Goal: Task Accomplishment & Management: Manage account settings

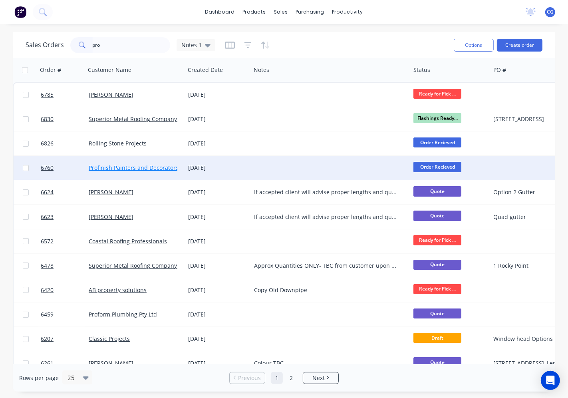
type input "pro"
click at [148, 166] on link "Profinish Painters and Decorators" at bounding box center [134, 168] width 90 height 8
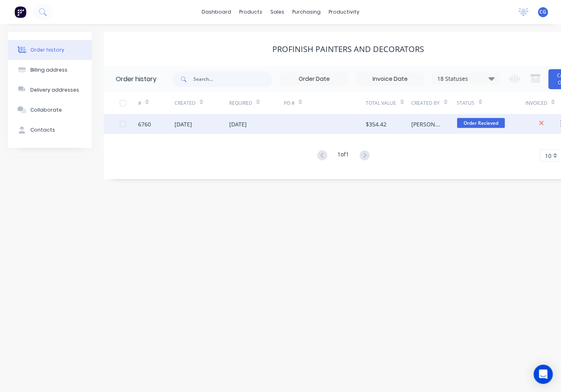
click at [336, 129] on div at bounding box center [325, 124] width 82 height 20
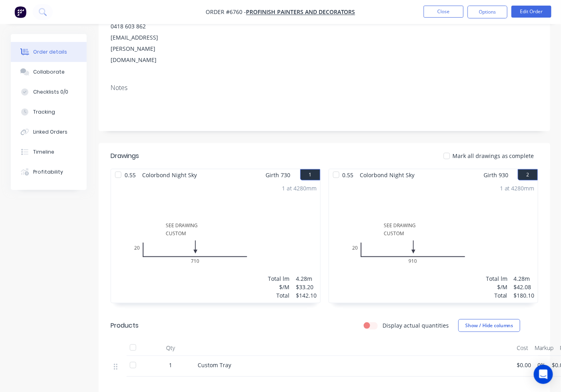
scroll to position [59, 0]
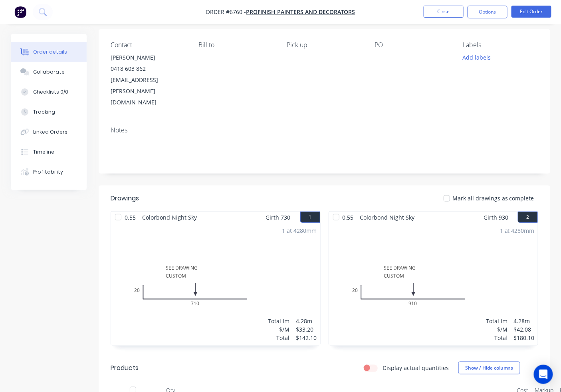
drag, startPoint x: 452, startPoint y: 172, endPoint x: 468, endPoint y: 174, distance: 16.1
click at [451, 190] on div at bounding box center [447, 198] width 16 height 16
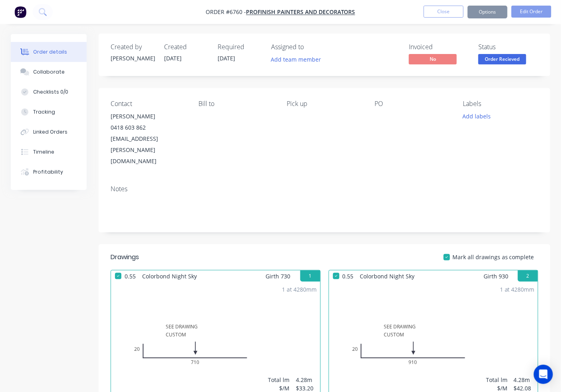
scroll to position [0, 0]
click at [507, 67] on div "Created by [PERSON_NAME] Created [DATE] Required [DATE] Assigned to Add team me…" at bounding box center [325, 55] width 452 height 42
click at [507, 65] on button "Order Recieved" at bounding box center [503, 60] width 48 height 12
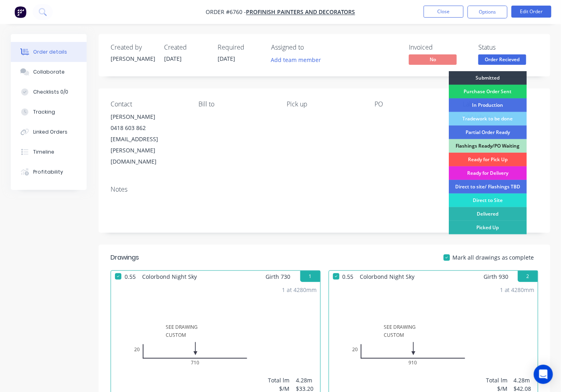
click at [507, 59] on span "Order Recieved" at bounding box center [503, 59] width 48 height 10
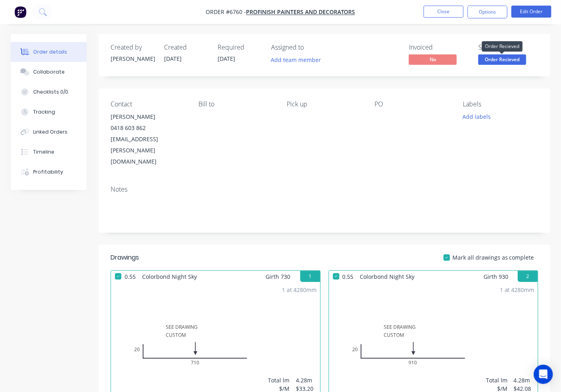
click at [507, 59] on span "Order Recieved" at bounding box center [503, 59] width 48 height 10
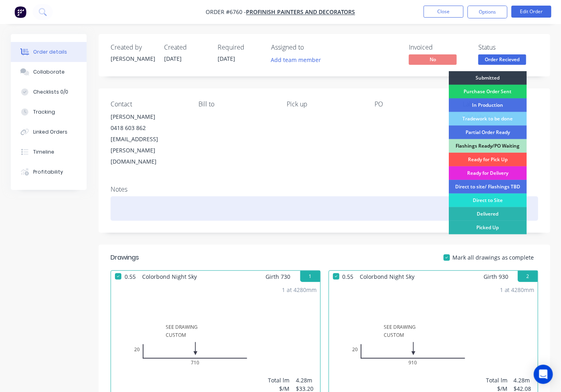
click at [506, 158] on div "Ready for Pick Up" at bounding box center [488, 160] width 78 height 14
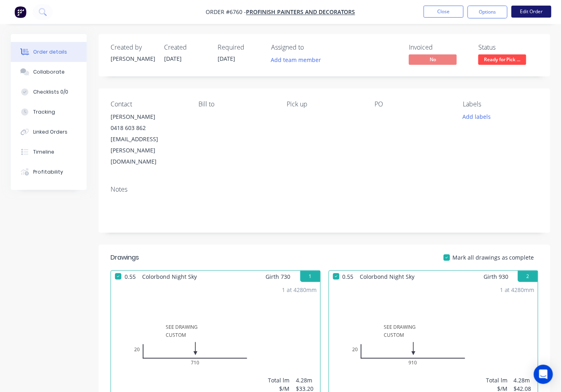
click at [517, 10] on button "Edit Order" at bounding box center [532, 12] width 40 height 12
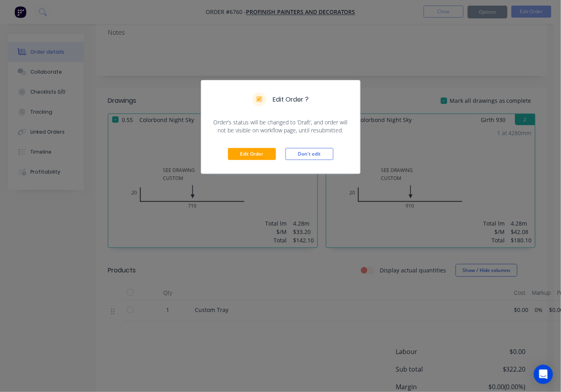
scroll to position [207, 0]
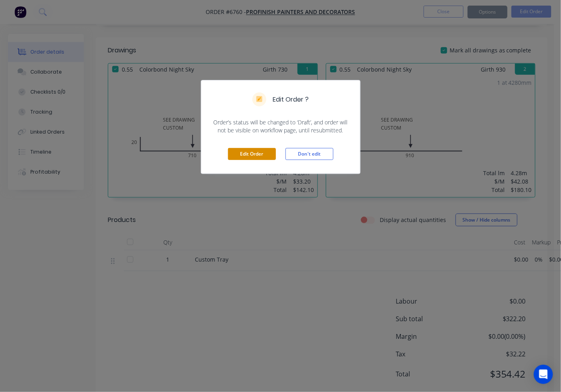
click at [267, 154] on button "Edit Order" at bounding box center [252, 154] width 48 height 12
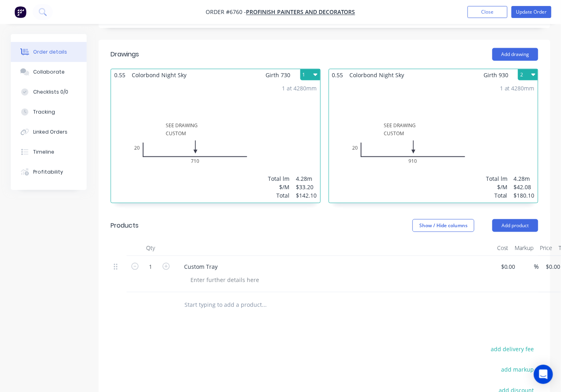
scroll to position [208, 0]
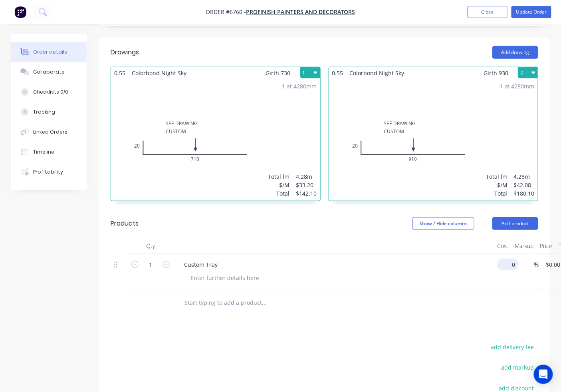
click at [509, 259] on input "0" at bounding box center [510, 265] width 18 height 12
type input "$80.00"
click at [220, 254] on div "Custom Tray" at bounding box center [335, 272] width 320 height 36
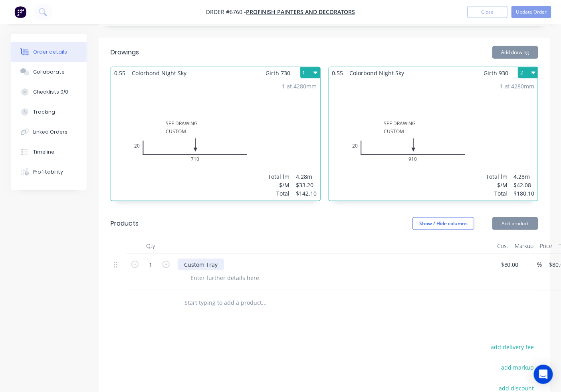
click at [217, 259] on div "Custom Tray" at bounding box center [201, 265] width 46 height 12
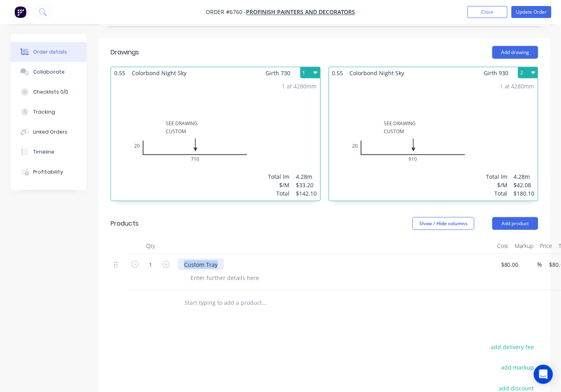
click at [216, 259] on div "Custom Tray" at bounding box center [201, 265] width 46 height 12
click at [220, 259] on div "Custom Tray" at bounding box center [201, 265] width 46 height 12
click at [302, 295] on input "text" at bounding box center [264, 303] width 160 height 16
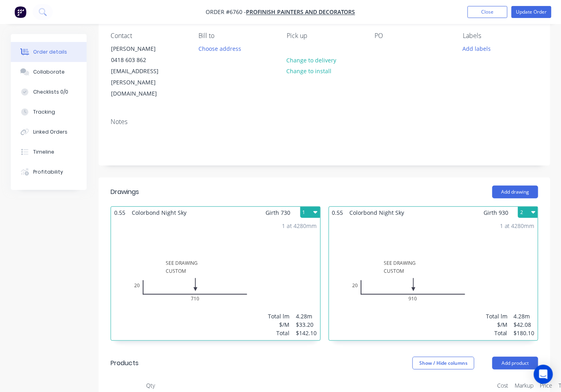
scroll to position [0, 0]
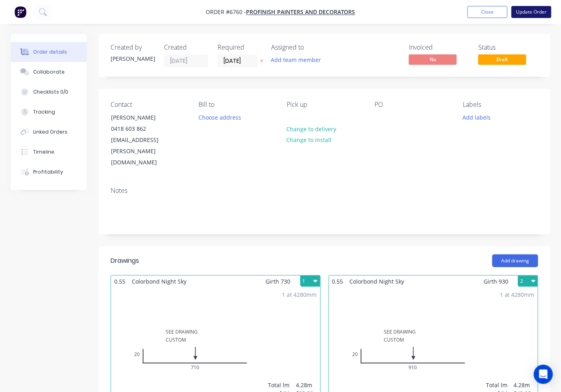
click at [540, 14] on button "Update Order" at bounding box center [532, 12] width 40 height 12
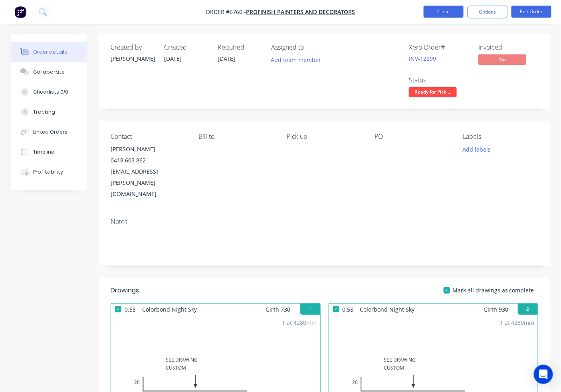
click at [451, 11] on button "Close" at bounding box center [444, 12] width 40 height 12
